Goal: Communication & Community: Answer question/provide support

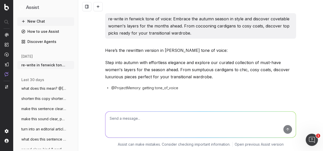
scroll to position [2659, 0]
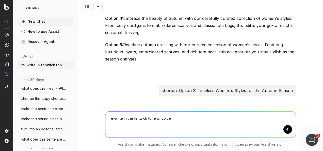
type textarea "re-write in the fenwick tone of voice: Option 1: New In Beauty Option 2: Look w…"
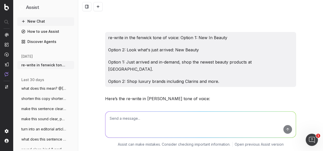
scroll to position [2783, 0]
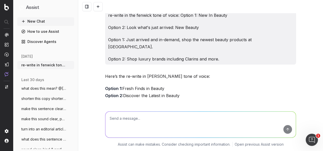
drag, startPoint x: 188, startPoint y: 71, endPoint x: 97, endPoint y: 52, distance: 92.6
click at [97, 52] on div "re-write in fenwick tone of voice: Embrace the autumn season in style and disco…" at bounding box center [200, 75] width 245 height 151
copy div "Option 1: Fresh Finds in Beauty Option 2: Discover the Latest in Beauty Option …"
click at [180, 114] on textarea at bounding box center [200, 125] width 191 height 26
paste textarea "SL: Look what's just arrived: New Beauty"
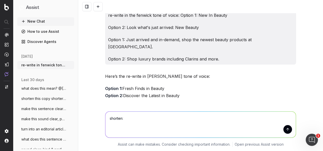
type textarea "shorten: SL: Look what's just arrived: New Beauty"
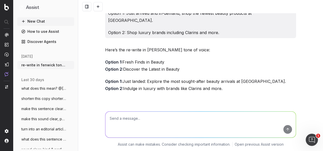
scroll to position [2832, 0]
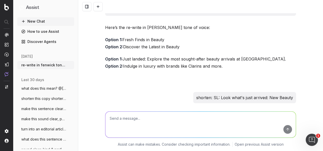
drag, startPoint x: 141, startPoint y: 79, endPoint x: 111, endPoint y: 78, distance: 30.5
click at [111, 111] on p "SL: Just Arrived: New Beauty" at bounding box center [200, 114] width 191 height 7
copy p "Just Arrived: New Beauty"
click at [127, 128] on textarea at bounding box center [200, 125] width 191 height 26
paste textarea "Option 1: Just Arrived: New Beauty"
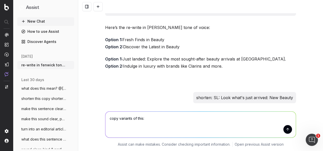
type textarea "copy variants of this: Option 1: Just Arrived: New Beauty"
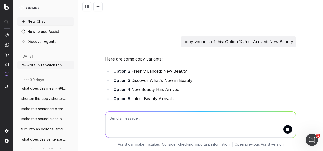
scroll to position [2966, 0]
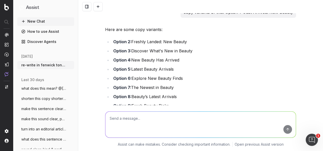
drag, startPoint x: 182, startPoint y: 22, endPoint x: 131, endPoint y: 24, distance: 50.6
click at [131, 56] on li "Option 4: New Beauty Has Arrived" at bounding box center [204, 59] width 185 height 7
copy li "New Beauty Has Arrived"
click at [172, 113] on textarea at bounding box center [200, 125] width 191 height 26
paste textarea "Option 1: SHOP NEW BEAUTY Option 2: SHOP NEW IN"
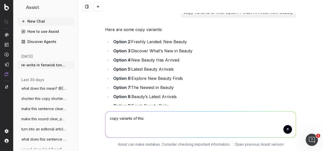
type textarea "copy variants of this: Option 1: SHOP NEW BEAUTY Option 2: SHOP NEW IN"
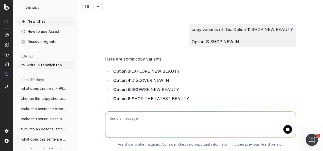
click at [162, 104] on li "Option 7: EXPLORE WHAT’S NEW" at bounding box center [204, 107] width 185 height 7
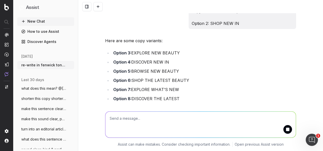
scroll to position [3124, 0]
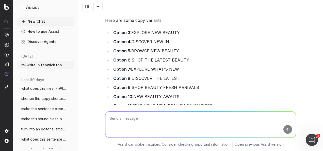
click at [163, 111] on li "Option 12: SHOP THE FRESHEST BEAUTY PICKS" at bounding box center [204, 114] width 185 height 7
drag, startPoint x: 166, startPoint y: 60, endPoint x: 133, endPoint y: 63, distance: 32.6
click at [133, 93] on li "Option 10: NEW BEAUTY AWAITS" at bounding box center [204, 96] width 185 height 7
copy li "NEW BEAUTY AWAITS"
